Goal: Share content

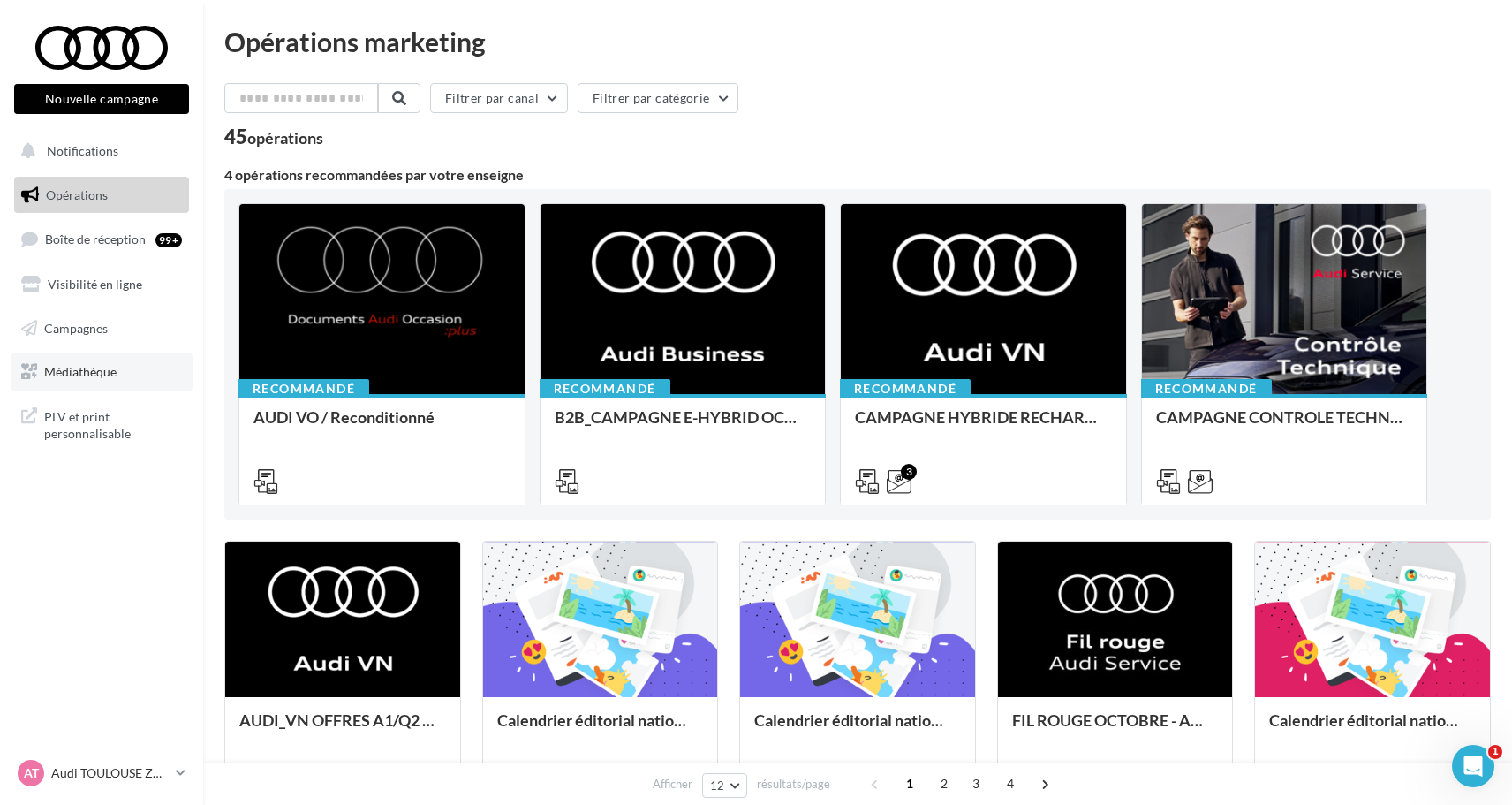
click at [135, 365] on link "Médiathèque" at bounding box center [102, 373] width 182 height 37
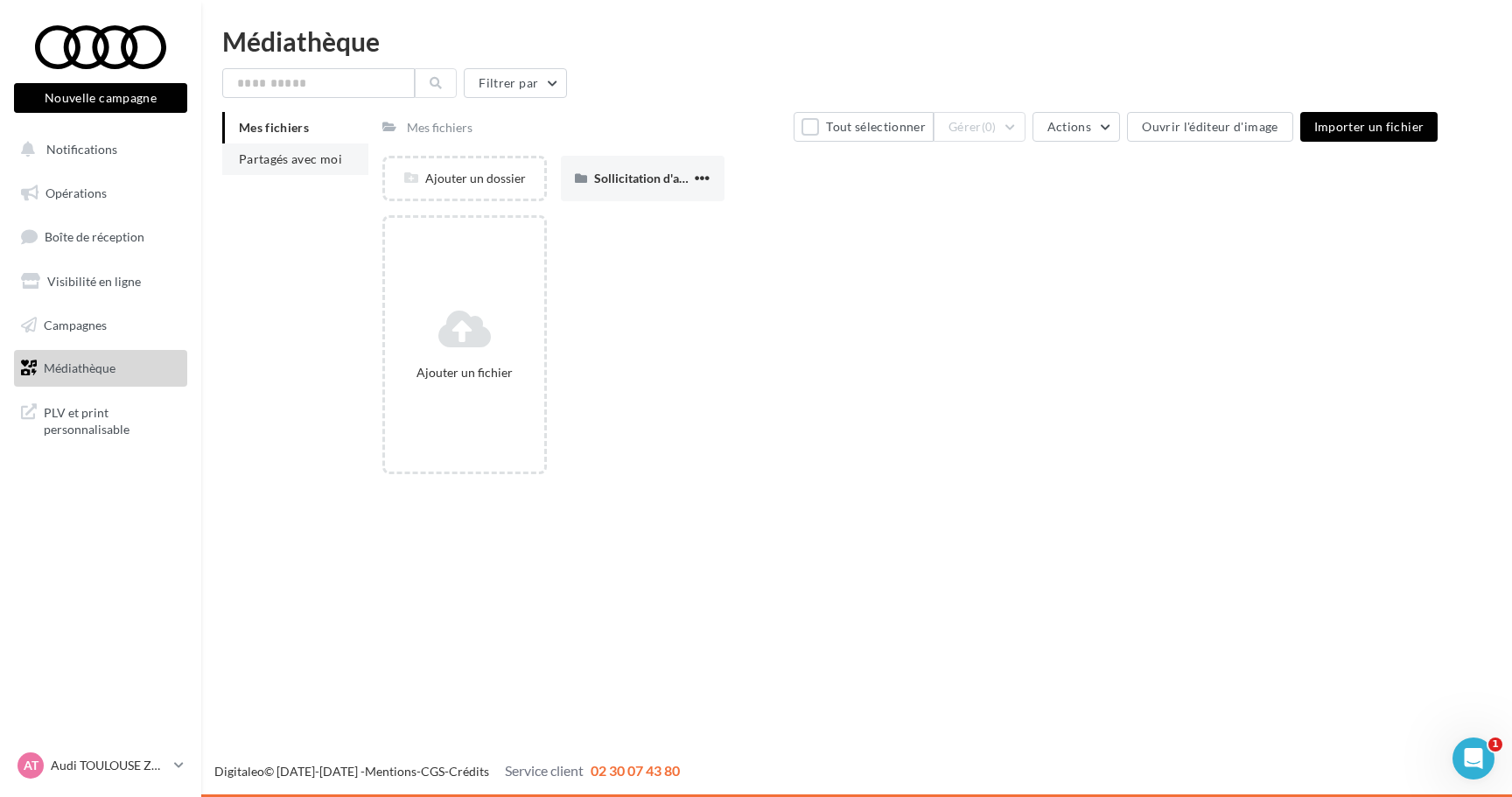
click at [320, 160] on span "Partagés avec moi" at bounding box center [290, 159] width 103 height 15
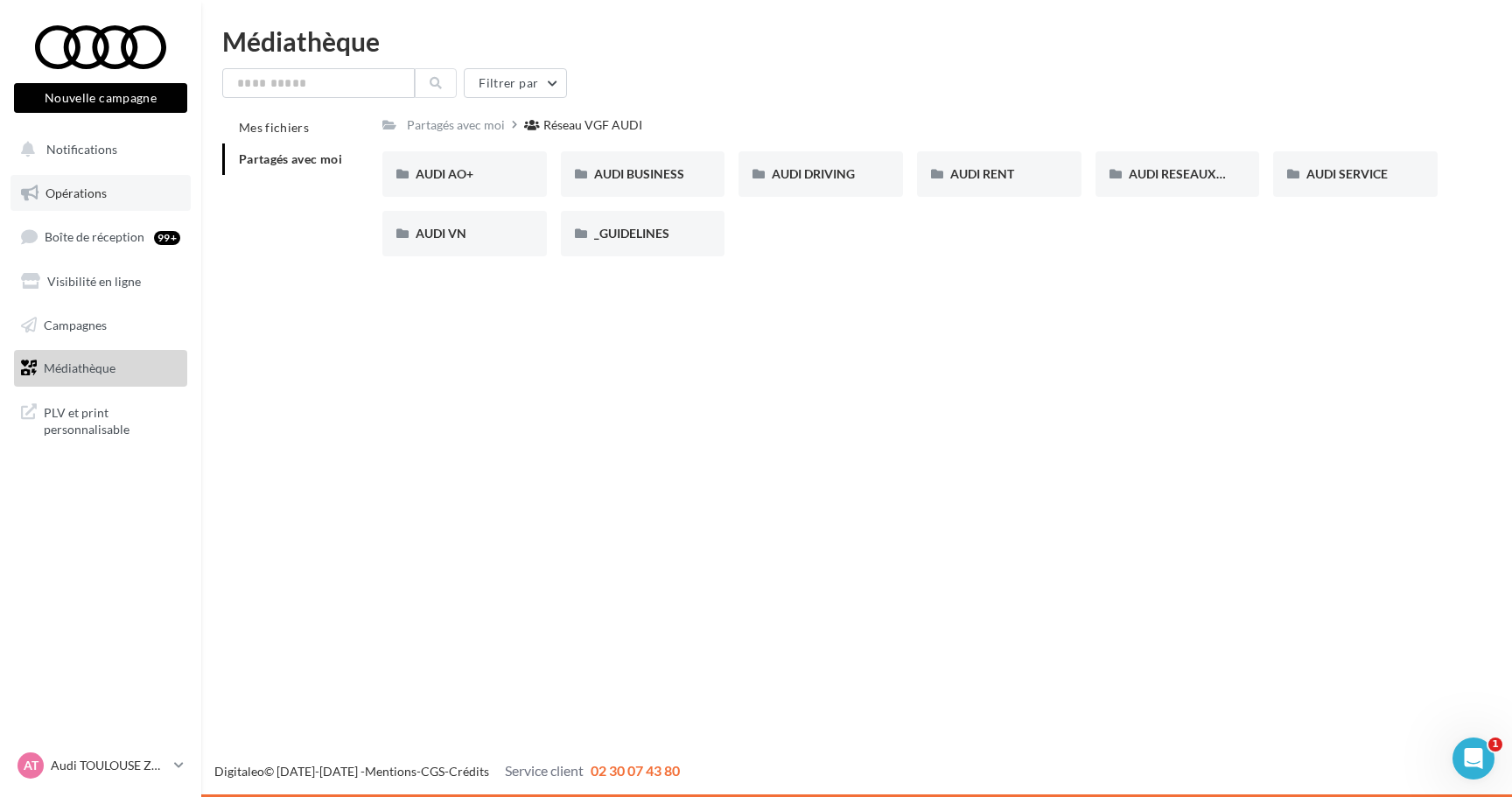
click at [135, 195] on link "Opérations" at bounding box center [101, 193] width 180 height 37
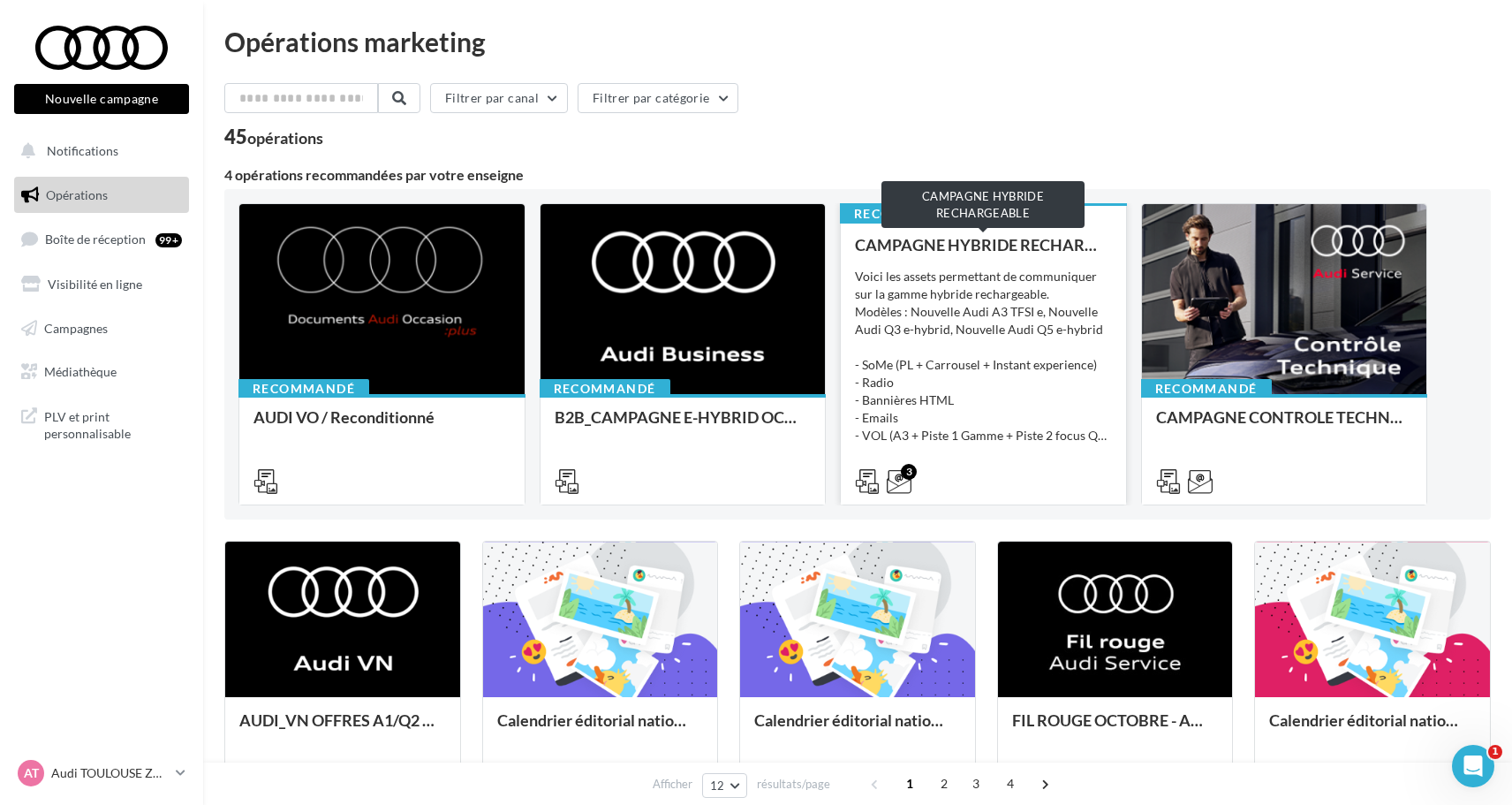
click at [967, 237] on div "CAMPAGNE HYBRIDE RECHARGEABLE" at bounding box center [984, 245] width 257 height 18
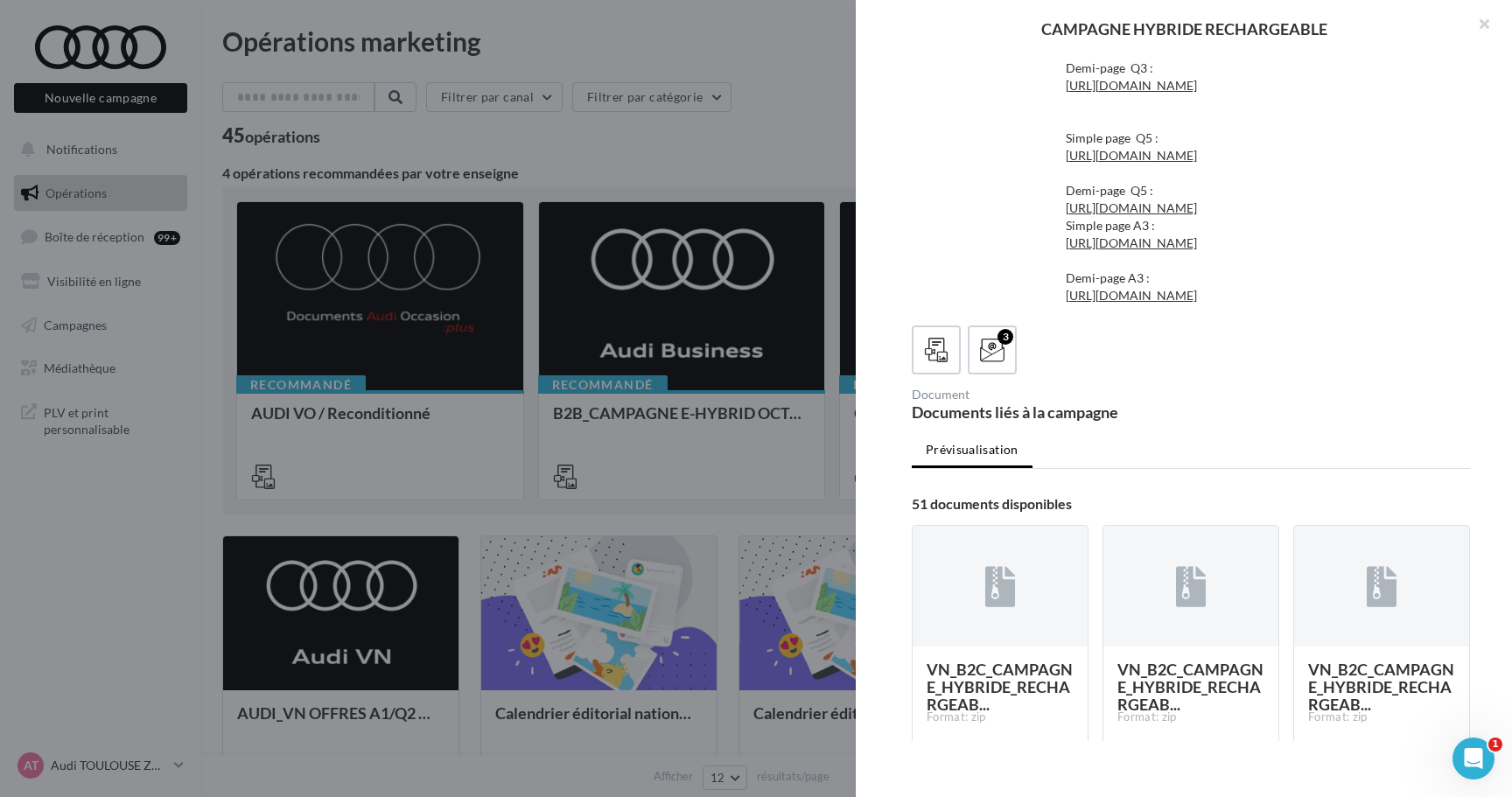
scroll to position [494, 0]
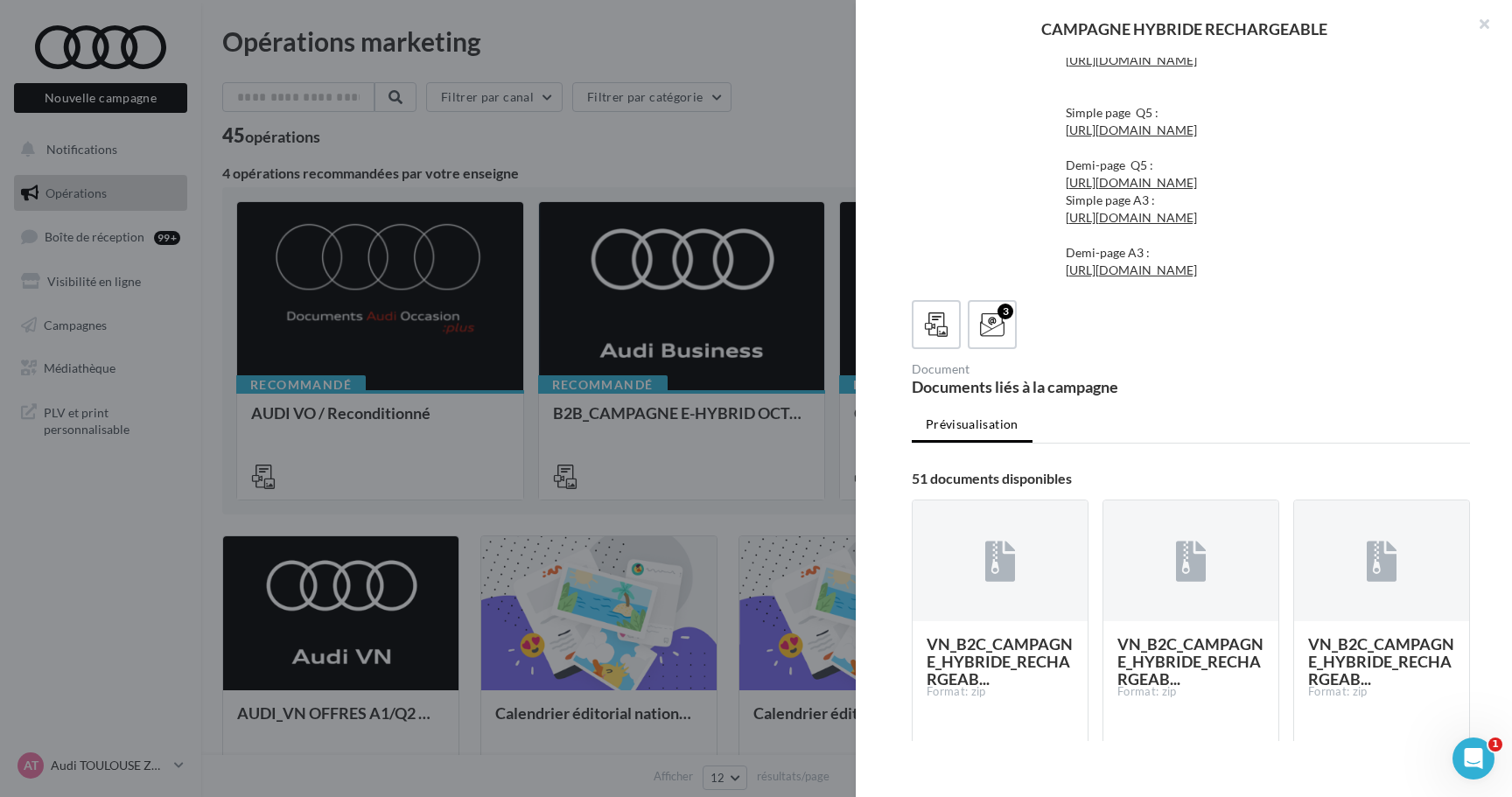
click at [1143, 15] on link "[URL][DOMAIN_NAME]" at bounding box center [1131, 7] width 132 height 15
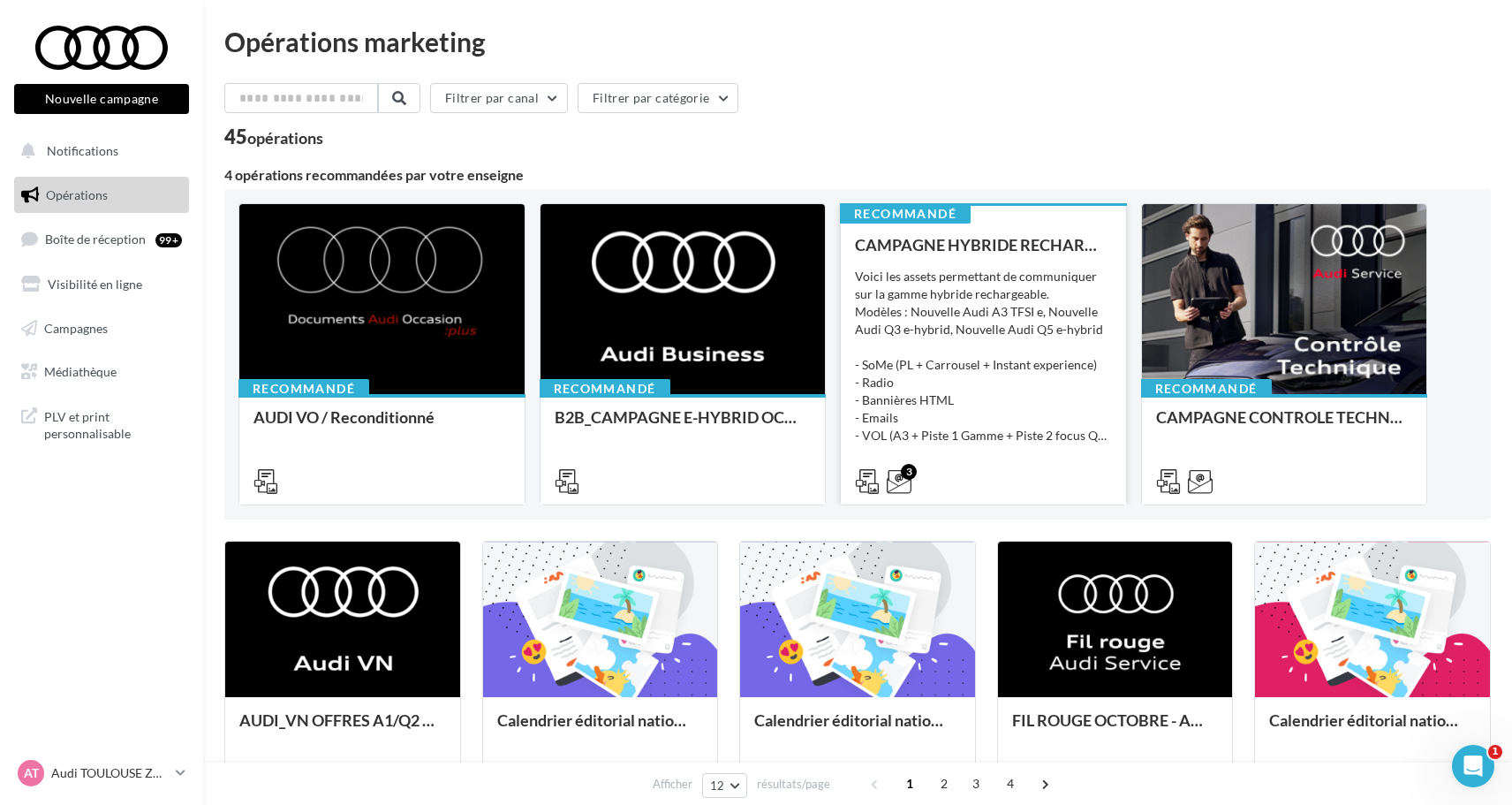
click at [992, 375] on div "Voici les assets permettant de communiquer sur la gamme hybride rechargeable. M…" at bounding box center [984, 356] width 257 height 177
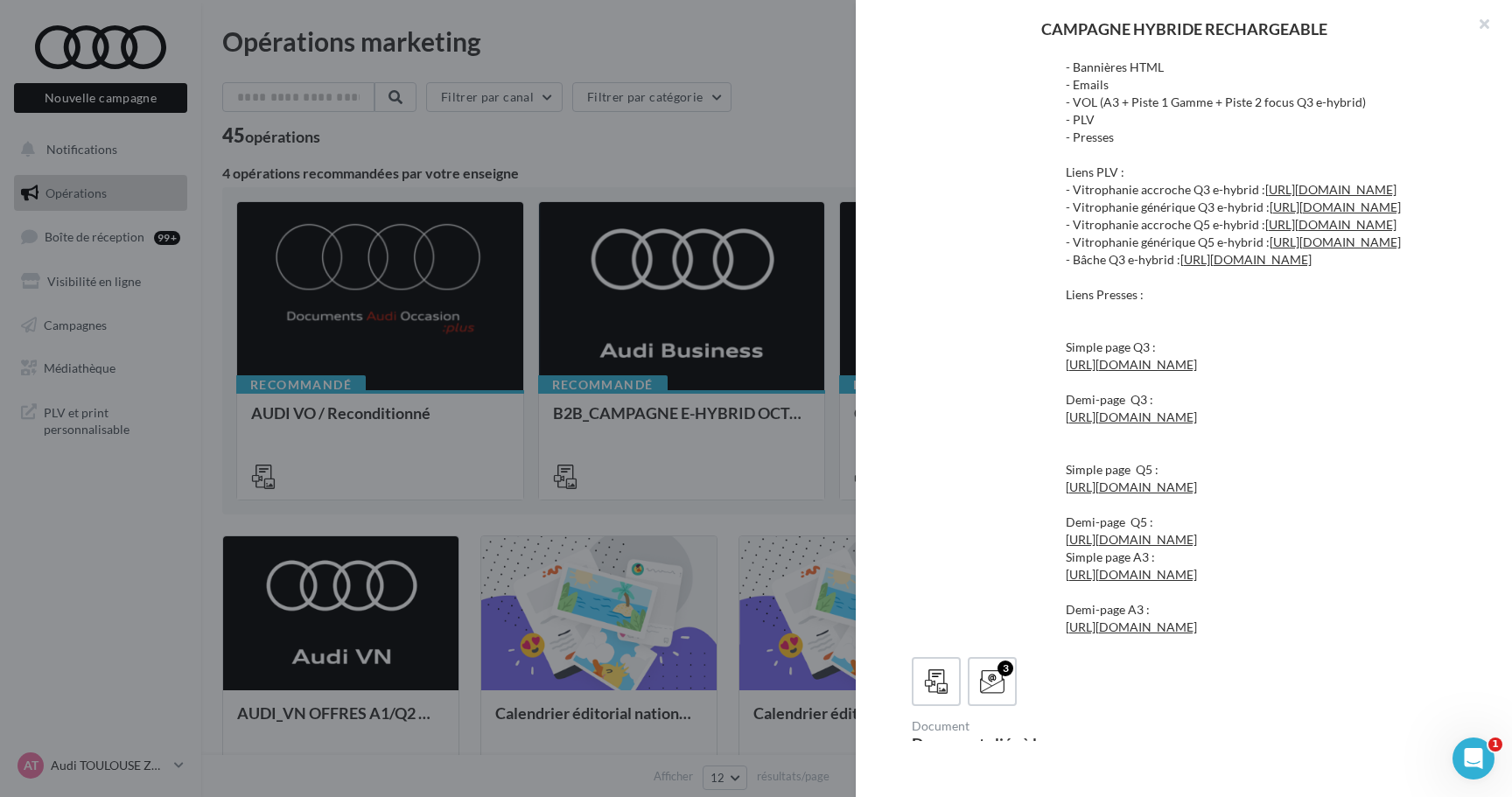
scroll to position [206, 0]
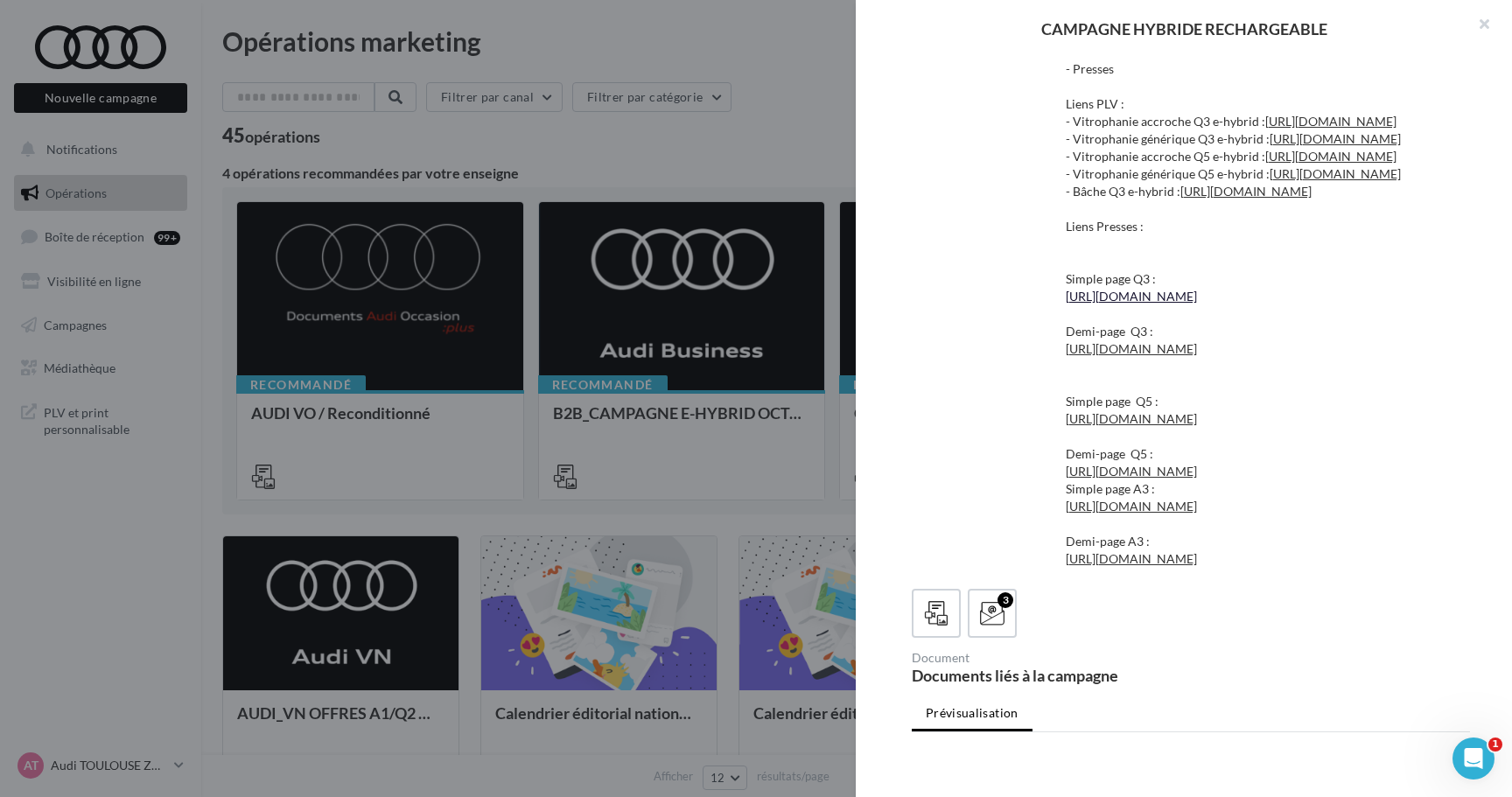
click at [1152, 304] on link "[URL][DOMAIN_NAME]" at bounding box center [1131, 296] width 132 height 15
